Goal: Navigation & Orientation: Find specific page/section

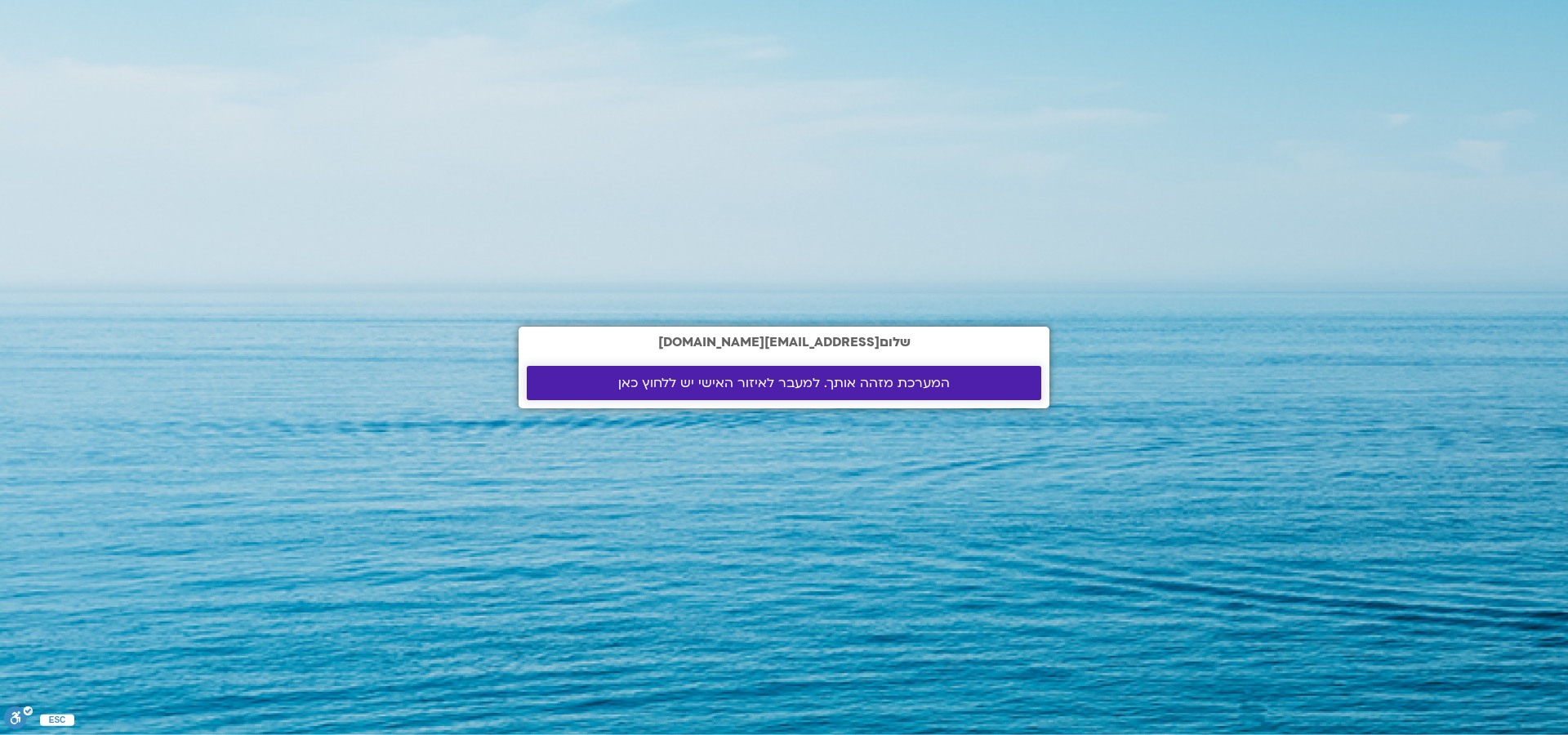
click at [651, 389] on span "המערכת מזהה אותך. למעבר לאיזור האישי יש ללחוץ כאן" at bounding box center [784, 383] width 332 height 14
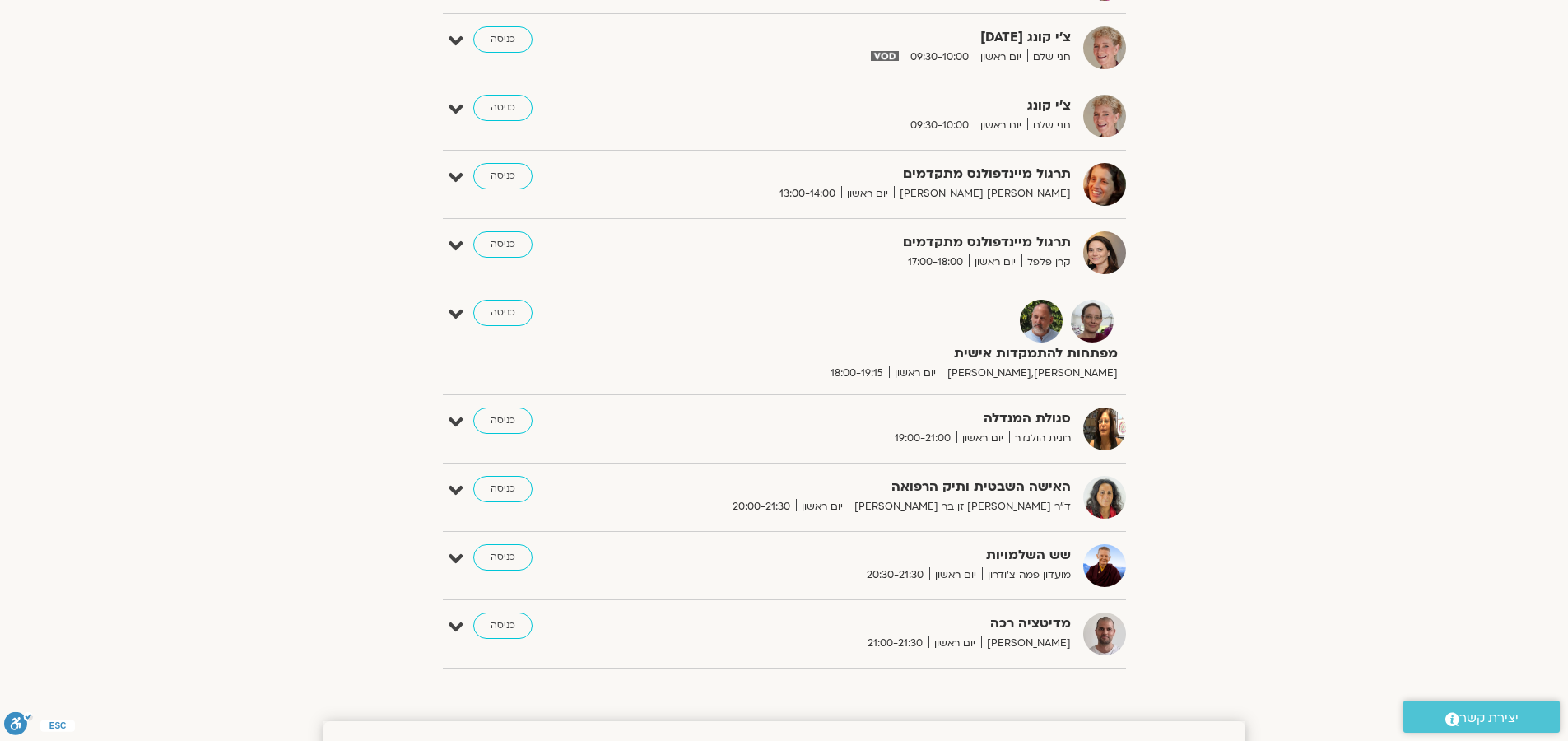
scroll to position [833, 0]
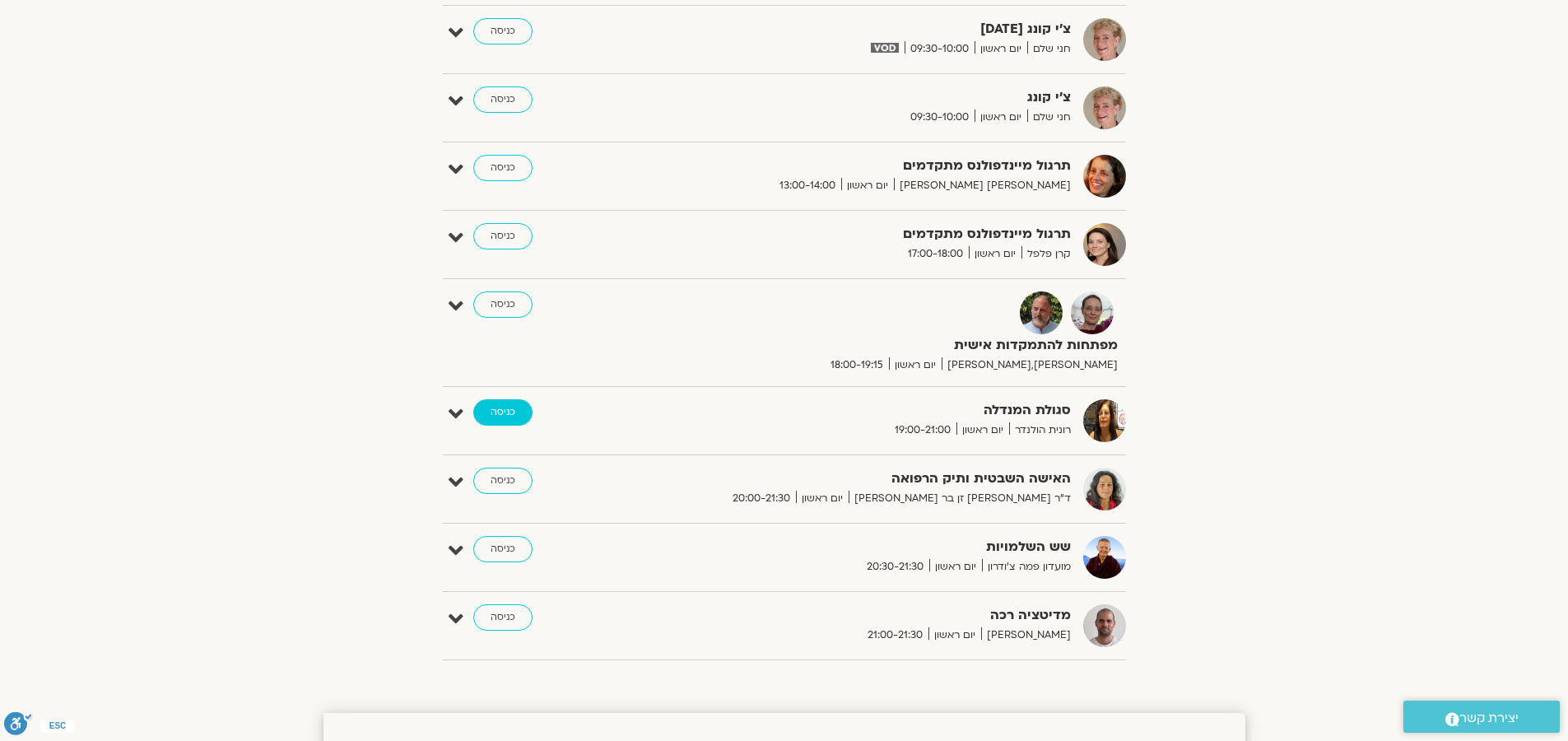
click at [505, 417] on link "כניסה" at bounding box center [504, 413] width 60 height 26
